Goal: Check status: Check status

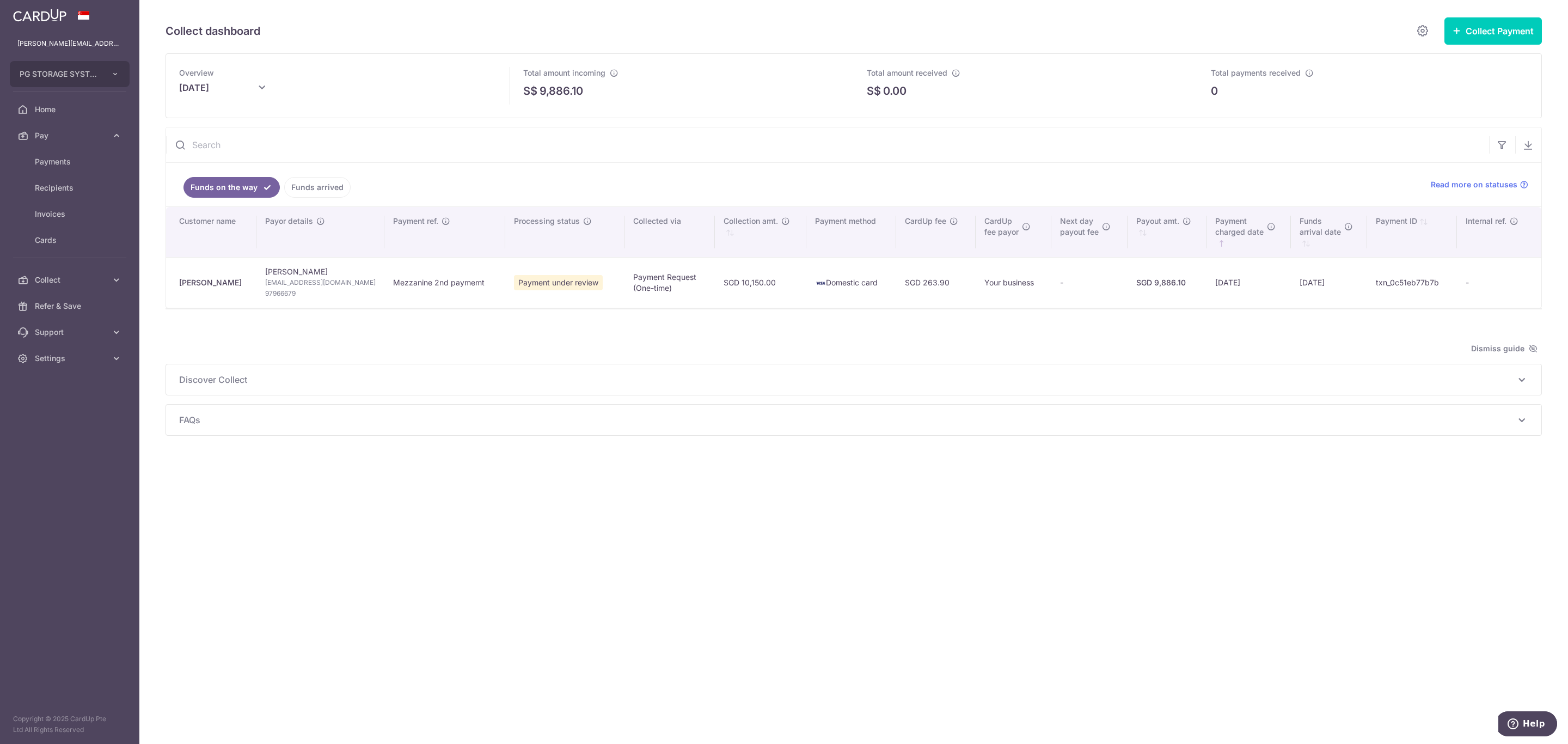
drag, startPoint x: 315, startPoint y: 191, endPoint x: 319, endPoint y: 183, distance: 8.9
click at [315, 191] on link "Funds arrived" at bounding box center [317, 187] width 66 height 21
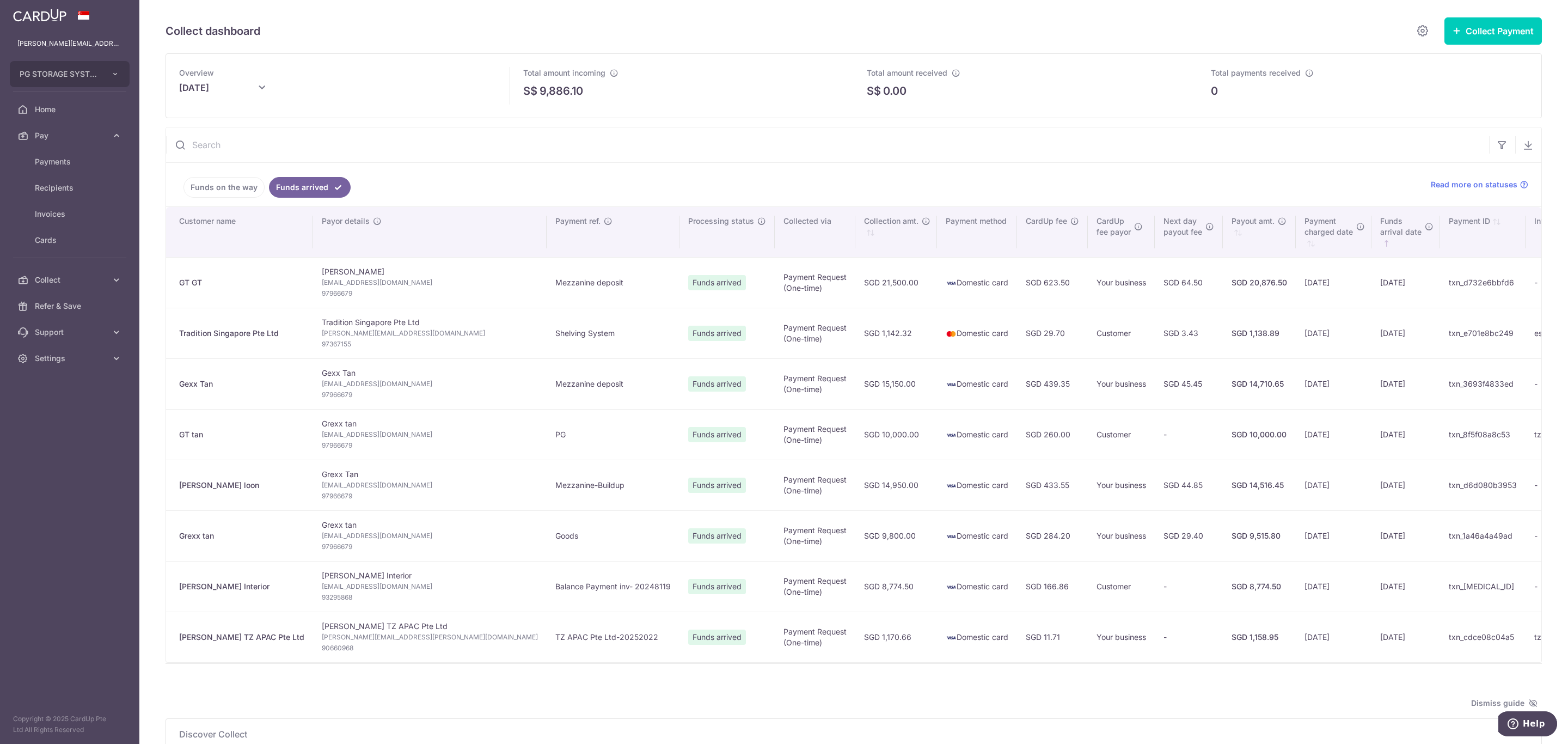
click at [1232, 286] on div "SGD 20,876.50" at bounding box center [1259, 282] width 55 height 11
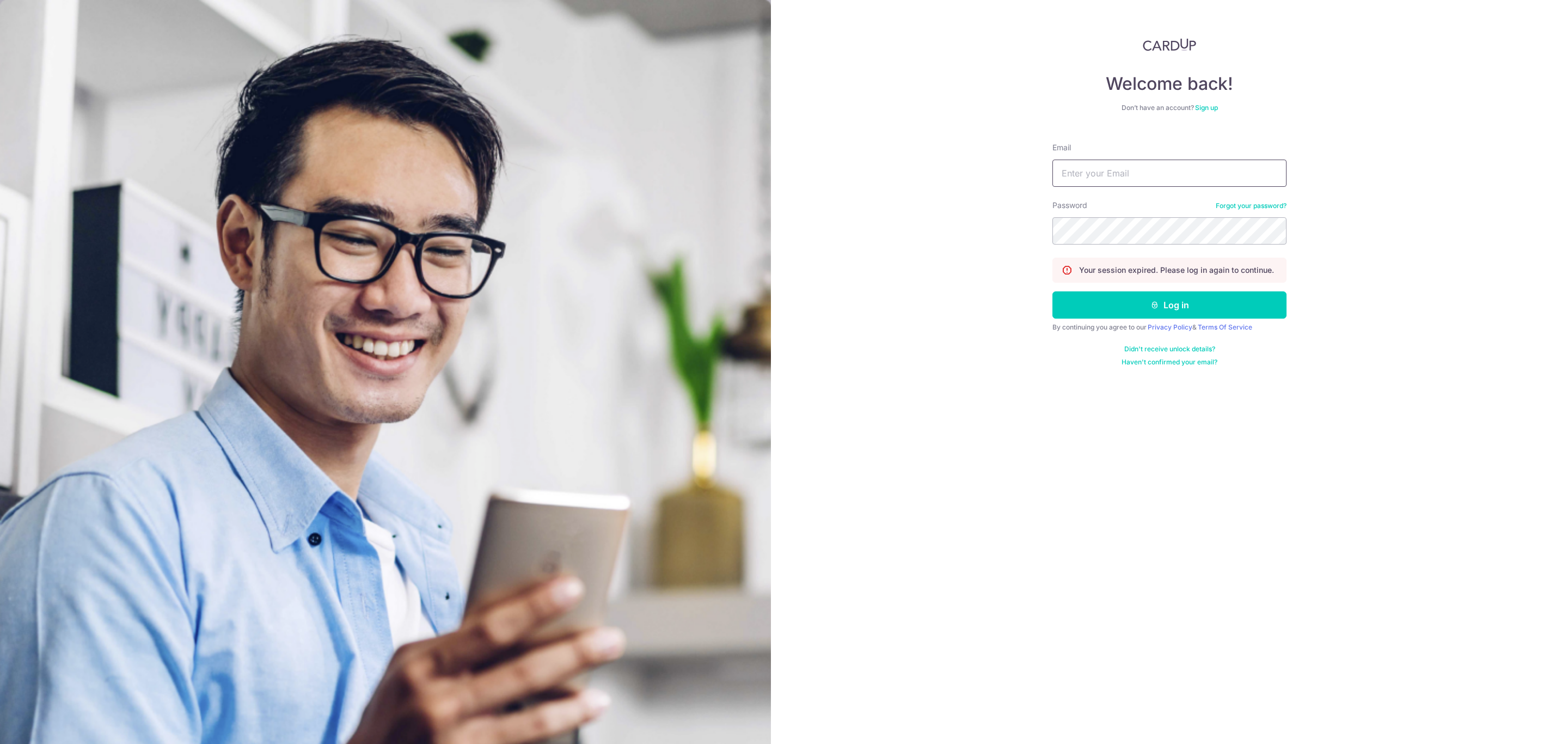
drag, startPoint x: 1121, startPoint y: 167, endPoint x: 1181, endPoint y: 185, distance: 62.6
click at [1121, 167] on input "Email" at bounding box center [1170, 173] width 234 height 28
type input "[PERSON_NAME][EMAIL_ADDRESS][PERSON_NAME][DOMAIN_NAME]"
click at [1053, 291] on button "Log in" at bounding box center [1170, 305] width 234 height 28
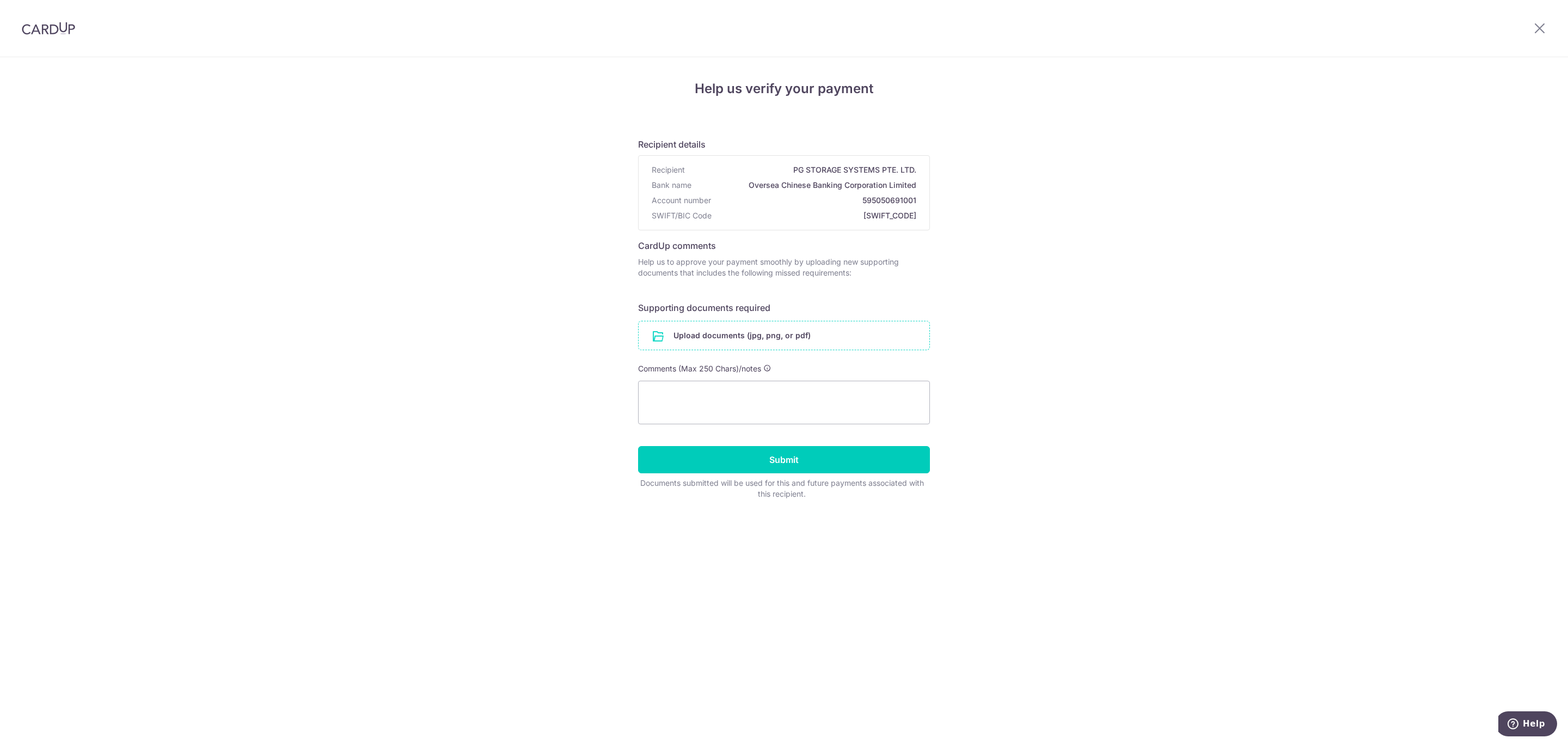
click at [807, 333] on input "file" at bounding box center [784, 336] width 291 height 28
click at [716, 336] on input "file" at bounding box center [784, 336] width 291 height 28
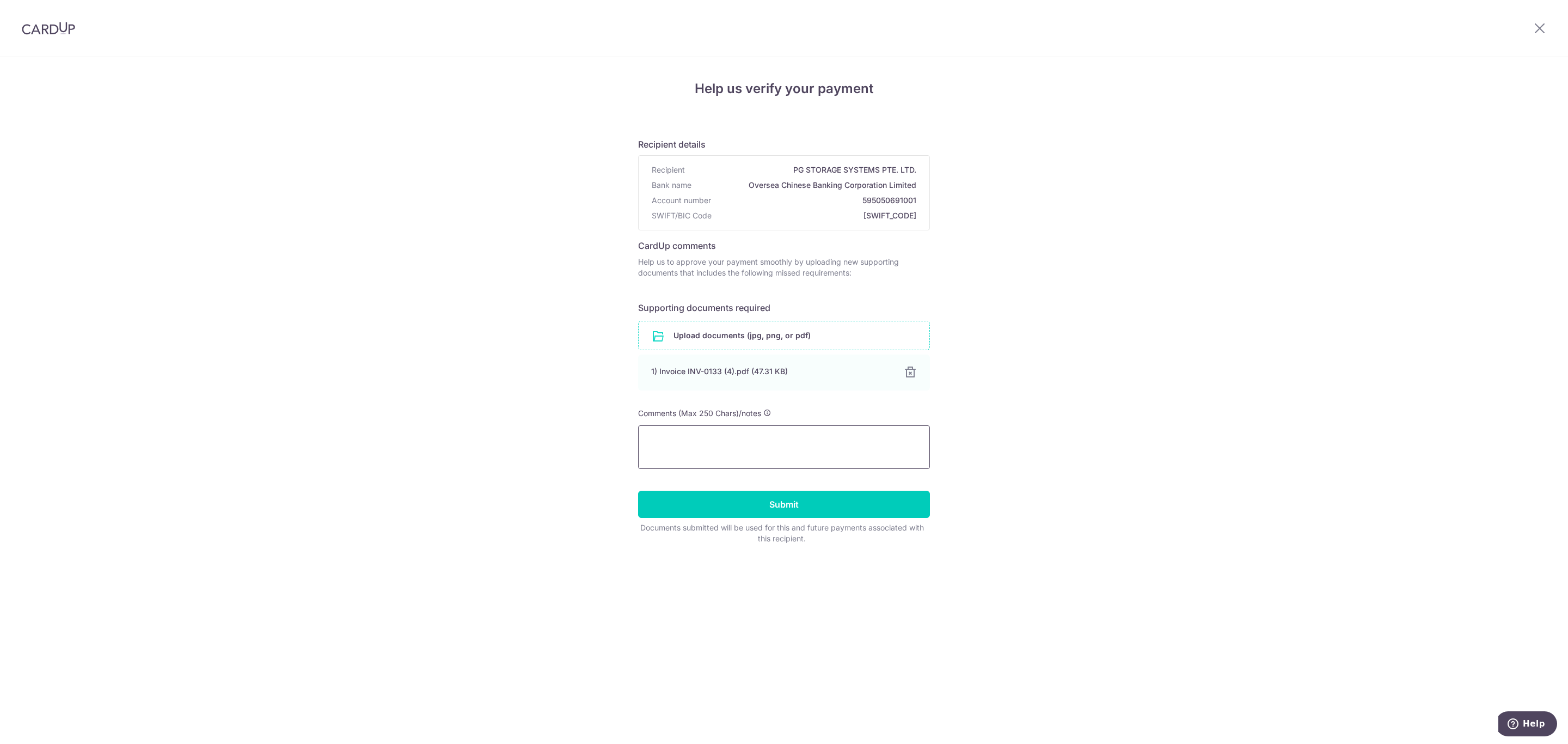
click at [812, 450] on textarea at bounding box center [784, 447] width 292 height 44
drag, startPoint x: 853, startPoint y: 441, endPoint x: 900, endPoint y: 459, distance: 50.3
click at [900, 459] on textarea "This is the 2nd payment for the previous invoice PLS expedite you are delaying …" at bounding box center [784, 447] width 292 height 44
type textarea "This is the 2nd payment for the previous invoice"
click at [818, 503] on input "Submit" at bounding box center [784, 504] width 292 height 28
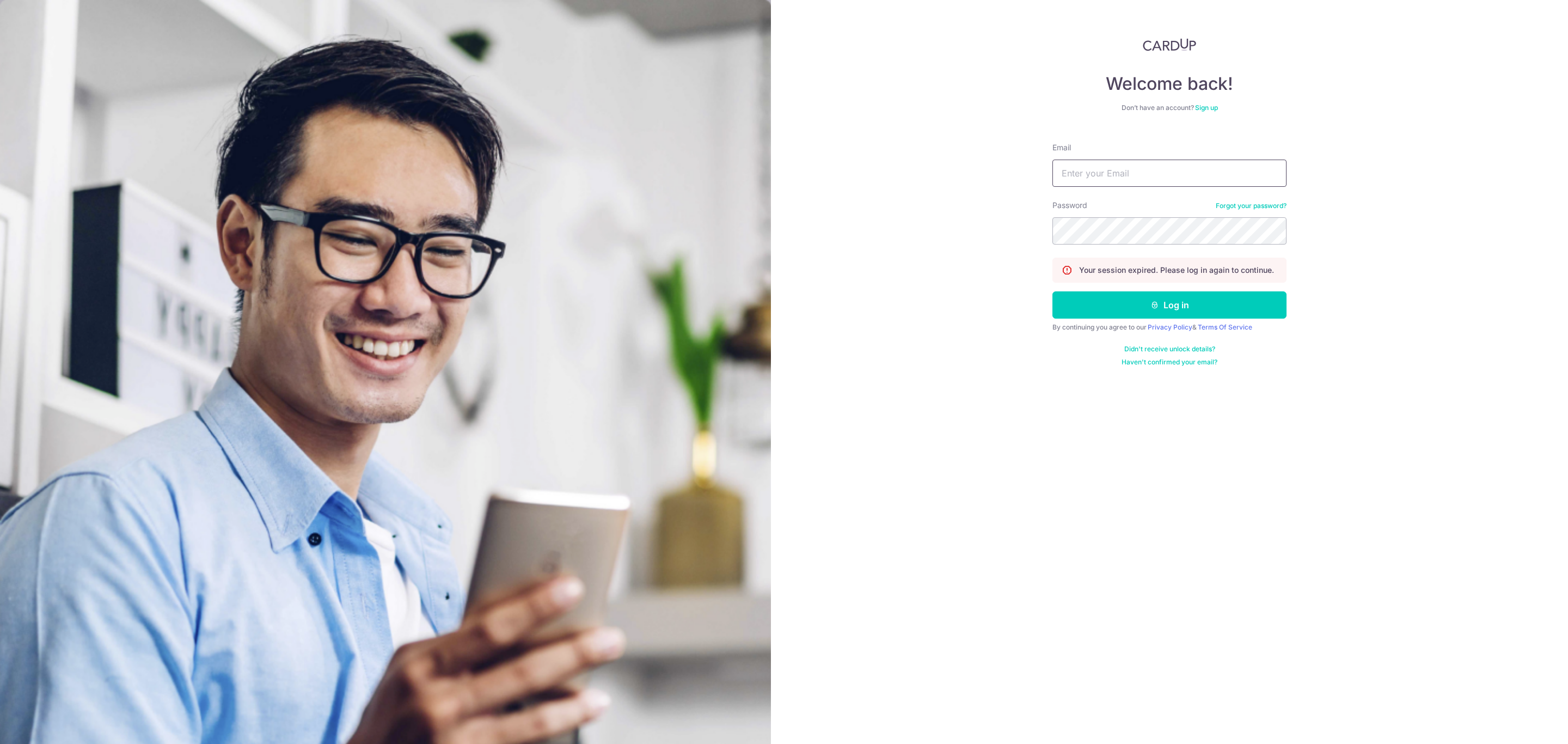
click at [1172, 177] on input "Email" at bounding box center [1170, 173] width 234 height 28
type input "[PERSON_NAME][EMAIL_ADDRESS][PERSON_NAME][DOMAIN_NAME]"
click at [1103, 310] on button "Log in" at bounding box center [1170, 305] width 234 height 28
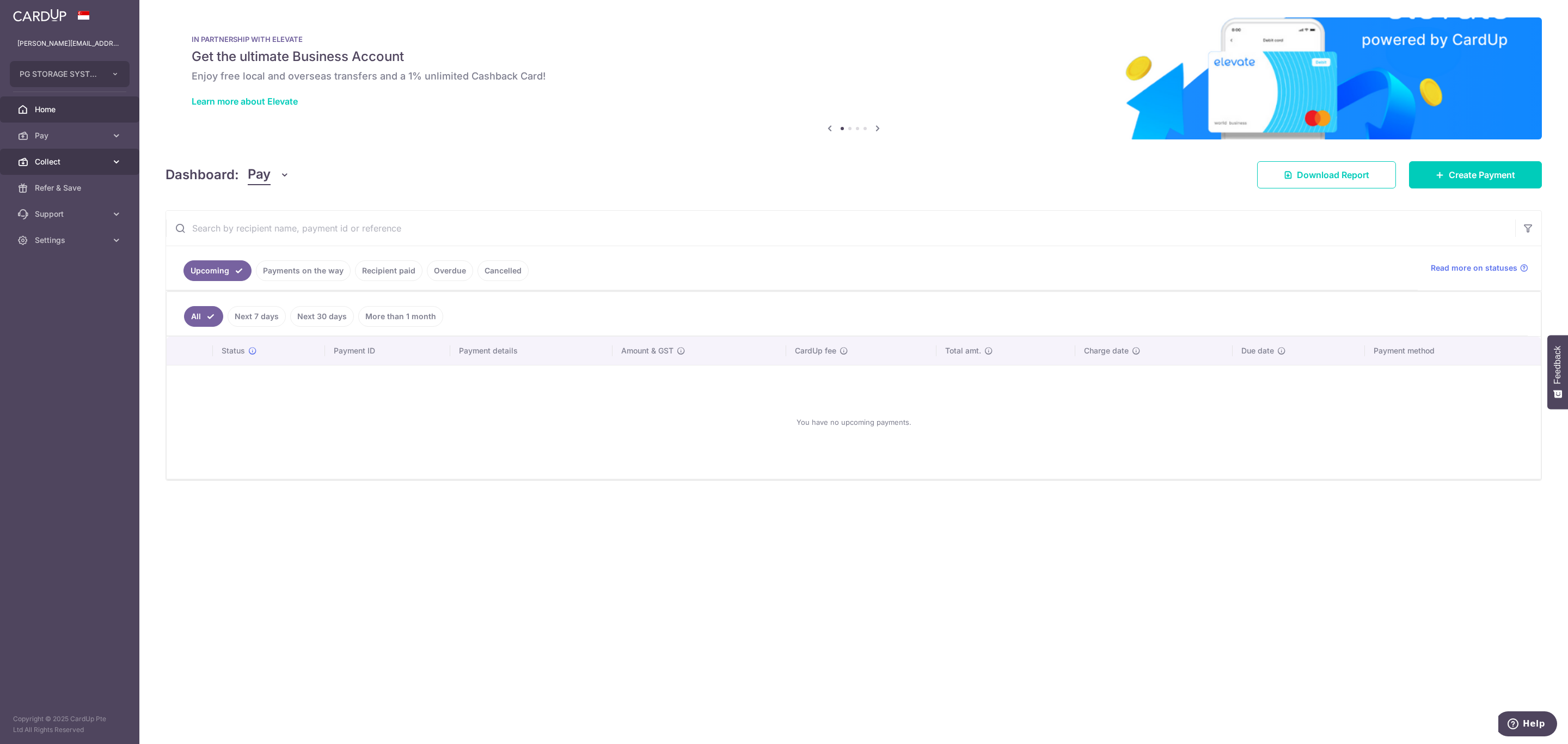
click at [56, 164] on span "Collect" at bounding box center [71, 162] width 72 height 11
click at [59, 188] on span "Dashboard" at bounding box center [71, 187] width 72 height 11
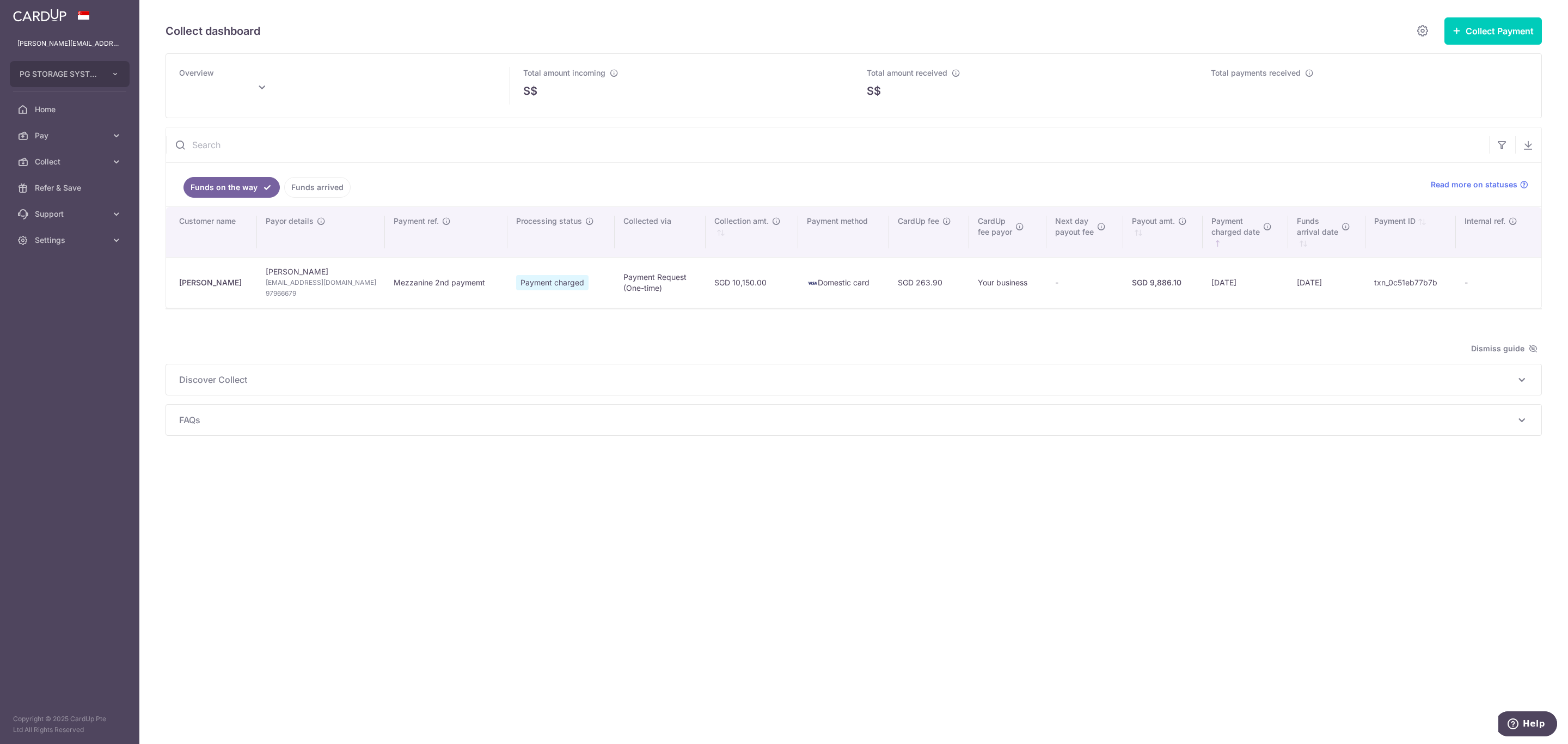
click at [1268, 286] on td "[DATE]" at bounding box center [1246, 282] width 85 height 51
click at [1333, 209] on th "Funds arrival date" at bounding box center [1327, 232] width 77 height 50
click at [997, 288] on td "Your business" at bounding box center [1007, 282] width 77 height 51
click at [1342, 228] on icon "\a \a Fundsarrival date\a \a \a : activate to sort column descending" at bounding box center [1346, 227] width 8 height 8
type input "[DATE]"
